Goal: Information Seeking & Learning: Learn about a topic

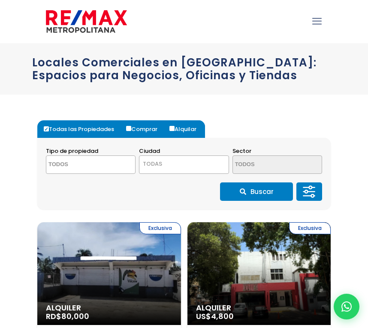
select select
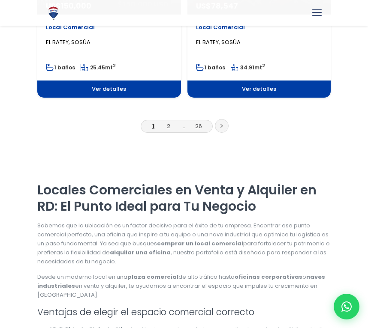
scroll to position [1662, 0]
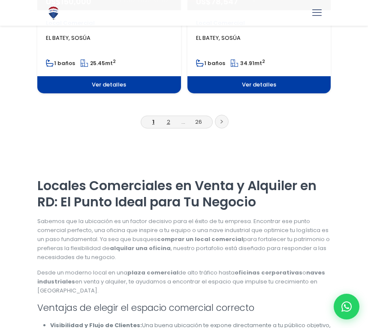
click at [169, 120] on link "2" at bounding box center [168, 122] width 3 height 8
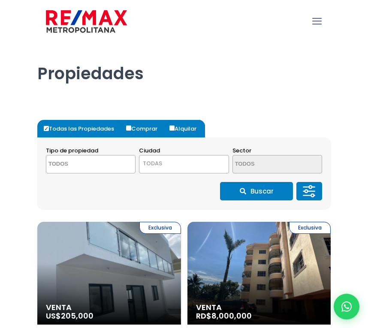
click at [89, 168] on textarea "Search" at bounding box center [82, 165] width 73 height 18
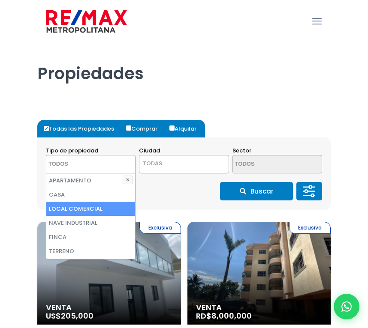
click at [81, 209] on li "LOCAL COMERCIAL" at bounding box center [90, 209] width 89 height 14
select select "comercial+site"
click at [81, 209] on li "LOCAL COMERCIAL" at bounding box center [90, 209] width 89 height 14
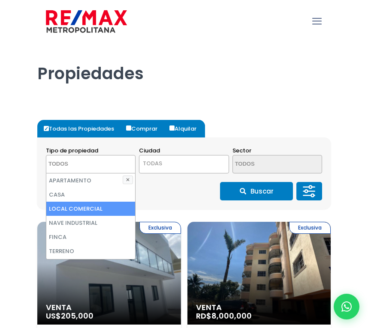
select select "comercial+site"
click at [81, 209] on li "LOCAL COMERCIAL" at bounding box center [90, 209] width 89 height 14
select select "comercial+site"
click at [88, 208] on li "LOCAL COMERCIAL" at bounding box center [90, 209] width 89 height 14
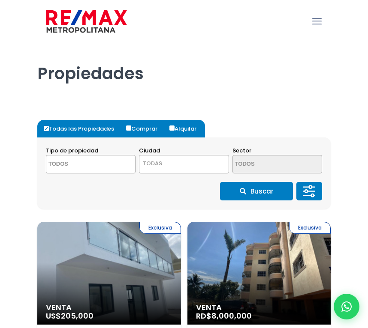
click at [160, 189] on div "Buscar" at bounding box center [184, 191] width 276 height 18
click at [107, 165] on textarea "Search" at bounding box center [82, 165] width 73 height 18
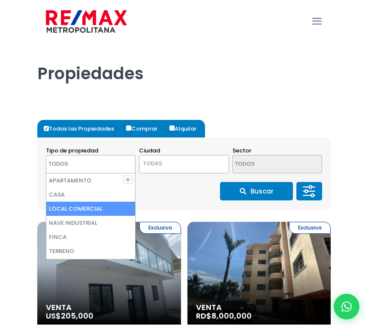
click at [89, 206] on li "LOCAL COMERCIAL" at bounding box center [90, 209] width 89 height 14
select select "comercial+site"
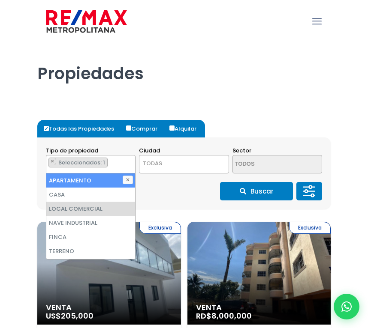
click at [79, 163] on span "Seleccionados: 1" at bounding box center [82, 163] width 50 height 8
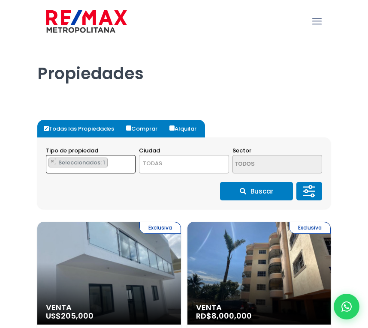
click at [169, 158] on span "TODAS" at bounding box center [183, 164] width 89 height 12
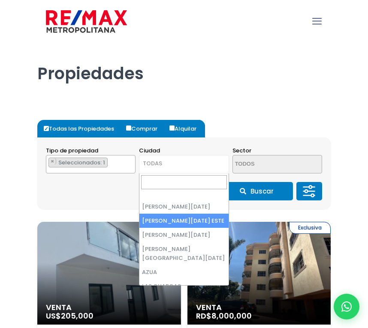
select select "148"
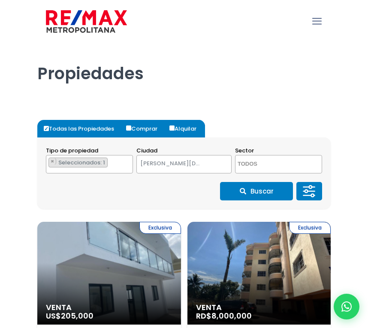
click at [116, 165] on ul "× Seleccionados: 1" at bounding box center [83, 165] width 75 height 18
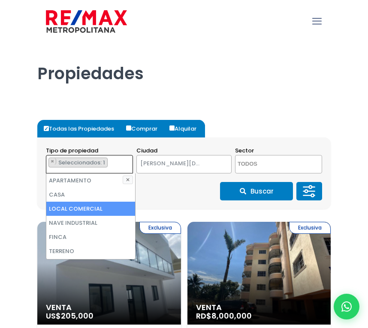
click at [86, 210] on li "LOCAL COMERCIAL" at bounding box center [90, 209] width 89 height 14
select select "comercial+site"
click at [86, 210] on li "LOCAL COMERCIAL" at bounding box center [90, 209] width 89 height 14
select select
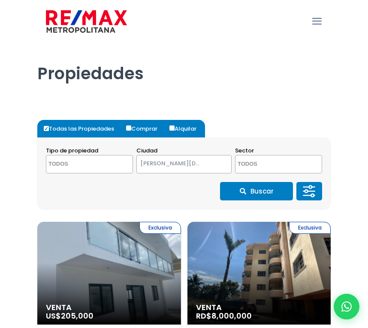
click at [241, 189] on icon "submit" at bounding box center [243, 191] width 6 height 6
click at [250, 167] on textarea "Search" at bounding box center [271, 165] width 73 height 18
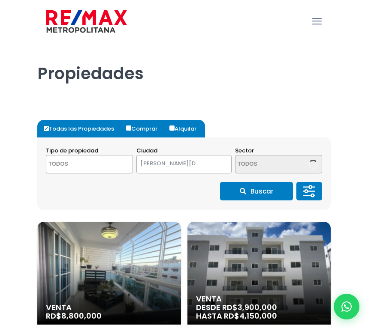
select select
select select "148"
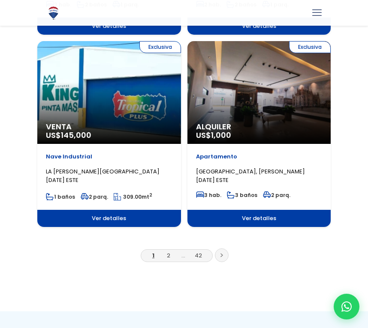
scroll to position [1517, 0]
